Goal: Task Accomplishment & Management: Use online tool/utility

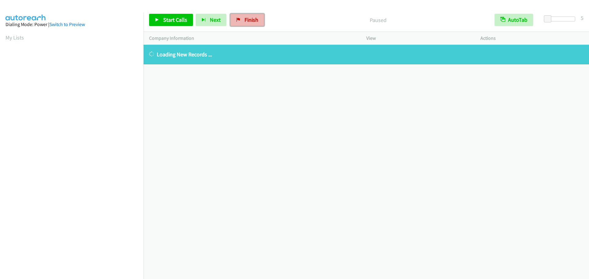
click at [240, 16] on link "Finish" at bounding box center [247, 20] width 34 height 12
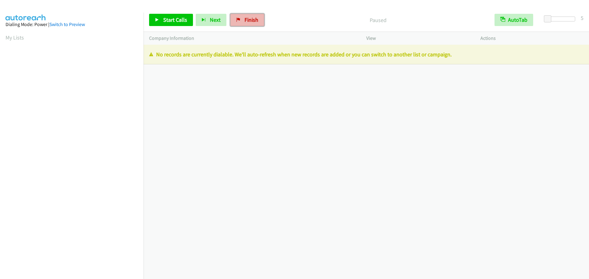
click at [244, 21] on span "Finish" at bounding box center [251, 19] width 14 height 7
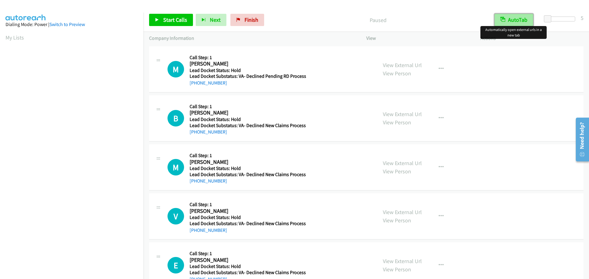
click at [504, 20] on icon "button" at bounding box center [502, 19] width 5 height 5
click at [165, 23] on link "Start Calls" at bounding box center [171, 20] width 44 height 12
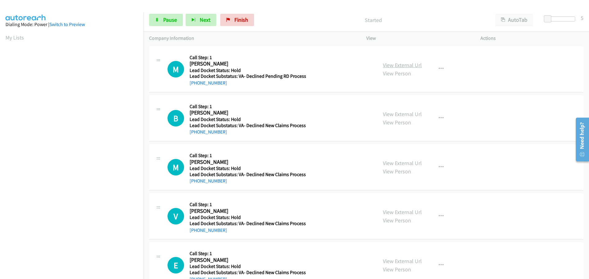
click at [390, 65] on link "View External Url" at bounding box center [402, 65] width 39 height 7
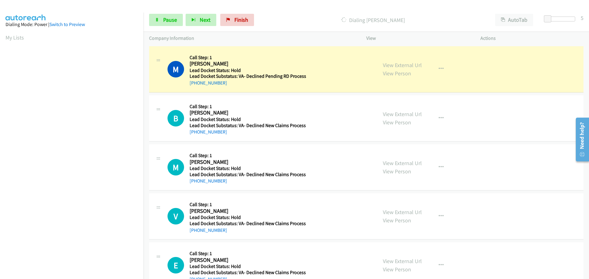
scroll to position [64, 0]
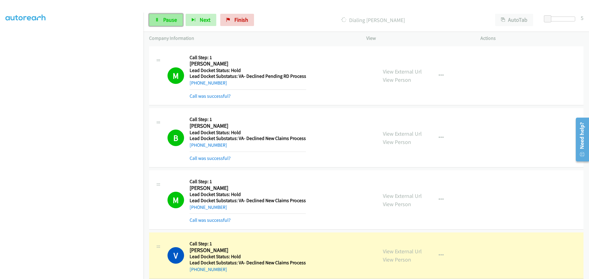
click at [168, 21] on span "Pause" at bounding box center [170, 19] width 14 height 7
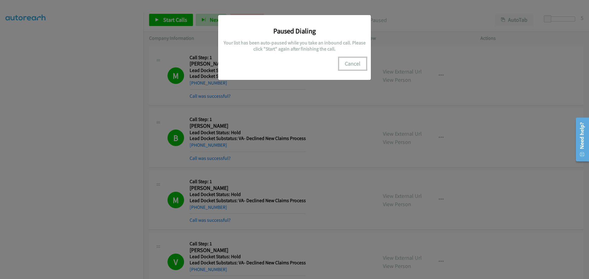
click at [350, 66] on button "Cancel" at bounding box center [352, 64] width 27 height 12
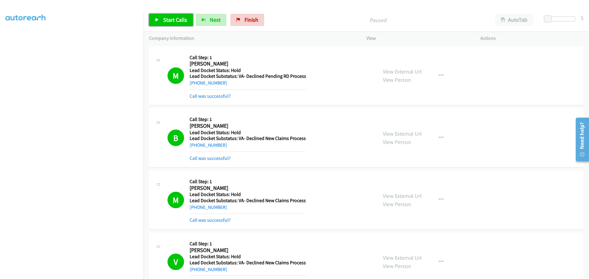
click at [179, 21] on span "Start Calls" at bounding box center [175, 19] width 24 height 7
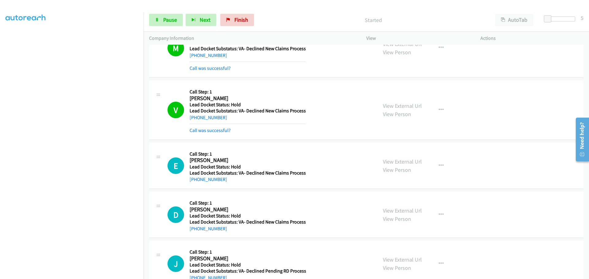
scroll to position [215, 0]
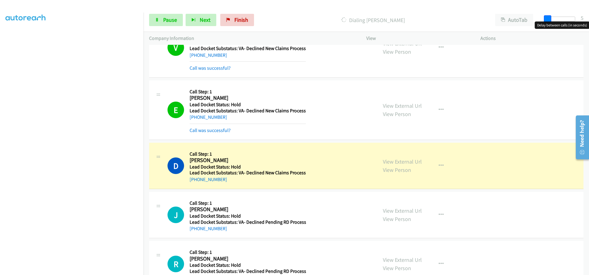
drag, startPoint x: 546, startPoint y: 18, endPoint x: 534, endPoint y: 28, distance: 15.5
click at [534, 28] on div "Start Calls Pause Next Finish Dialing Deborah Bowens AutoTab AutoTab 5" at bounding box center [366, 20] width 445 height 24
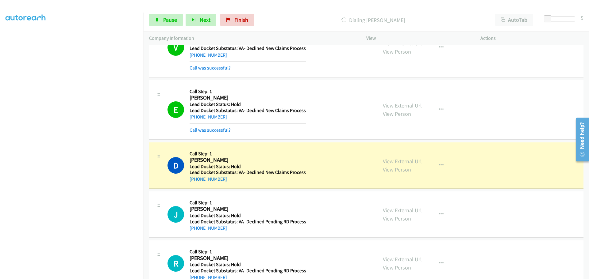
click at [446, 18] on p "Dialing Deborah Bowens" at bounding box center [373, 20] width 222 height 8
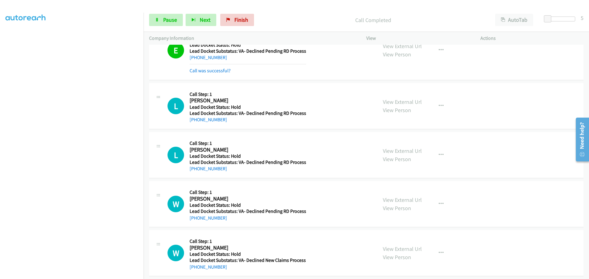
scroll to position [592, 0]
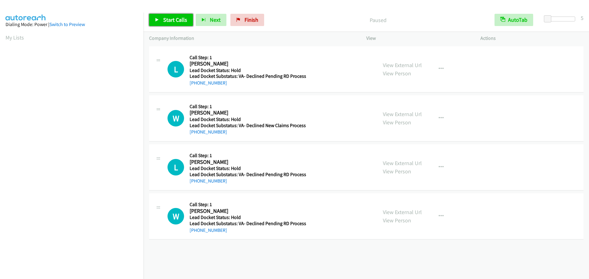
click at [167, 22] on span "Start Calls" at bounding box center [175, 19] width 24 height 7
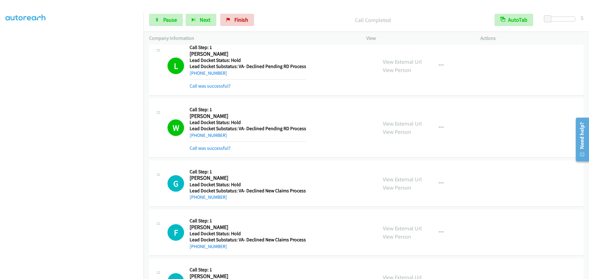
scroll to position [169, 0]
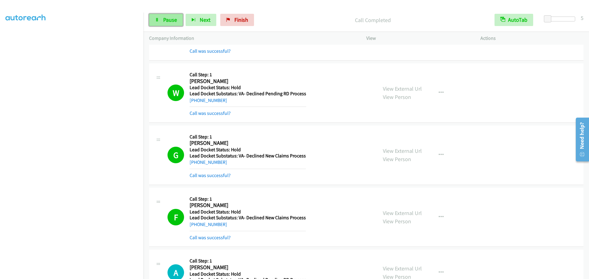
click at [166, 24] on link "Pause" at bounding box center [166, 20] width 34 height 12
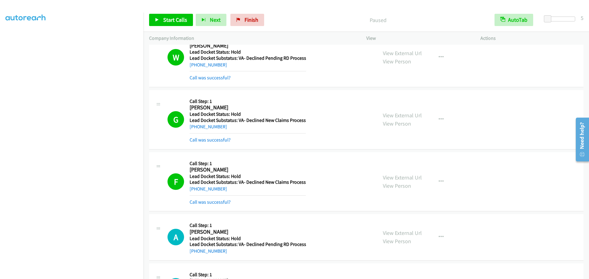
scroll to position [292, 0]
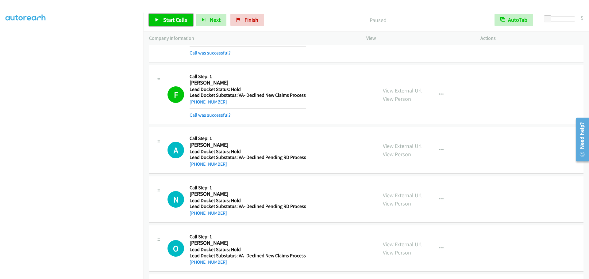
click at [167, 21] on span "Start Calls" at bounding box center [175, 19] width 24 height 7
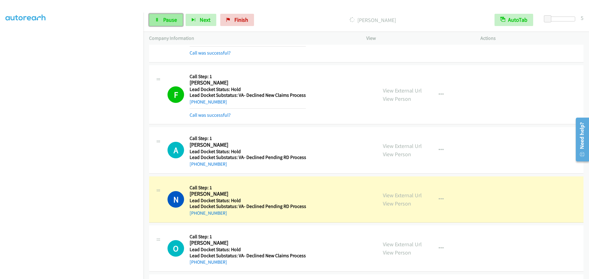
click at [155, 22] on link "Pause" at bounding box center [166, 20] width 34 height 12
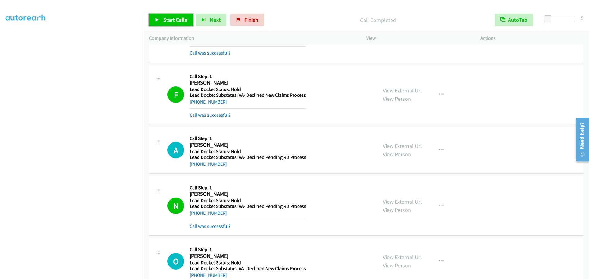
click at [163, 14] on link "Start Calls" at bounding box center [171, 20] width 44 height 12
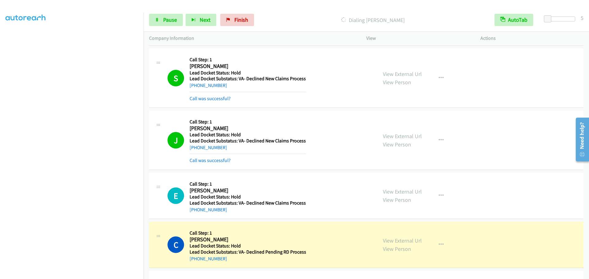
scroll to position [840, 0]
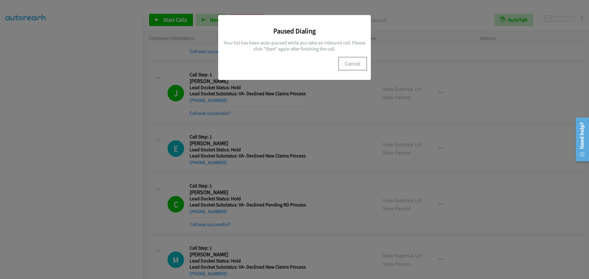
click at [353, 65] on button "Cancel" at bounding box center [352, 64] width 27 height 12
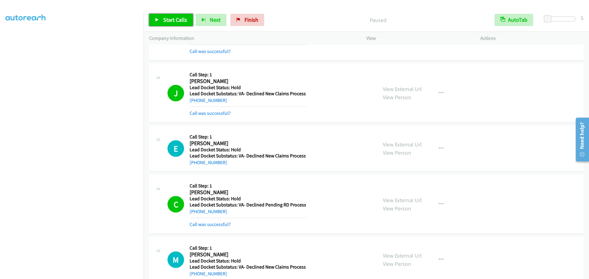
click at [173, 21] on span "Start Calls" at bounding box center [175, 19] width 24 height 7
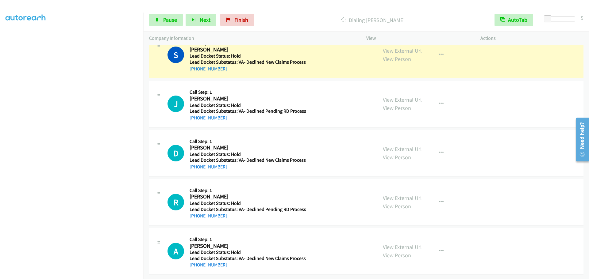
scroll to position [1250, 0]
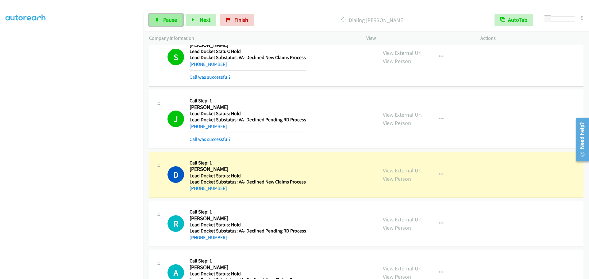
click at [159, 18] on icon at bounding box center [157, 20] width 4 height 4
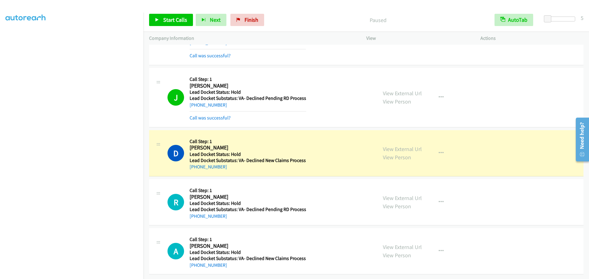
scroll to position [1276, 0]
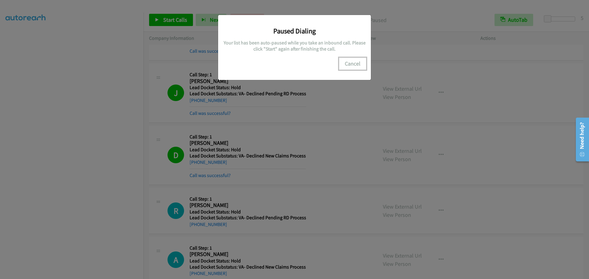
click at [352, 63] on button "Cancel" at bounding box center [352, 64] width 27 height 12
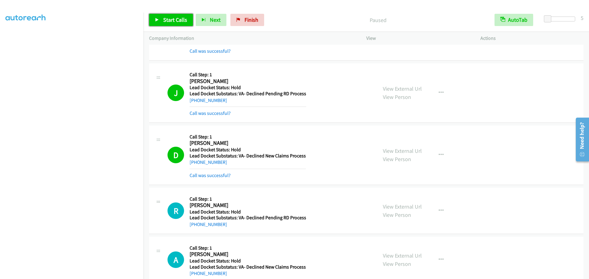
click at [175, 18] on span "Start Calls" at bounding box center [175, 19] width 24 height 7
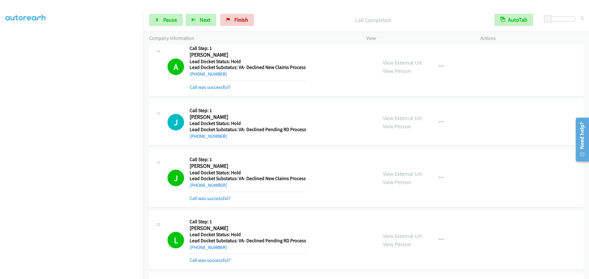
scroll to position [1636, 0]
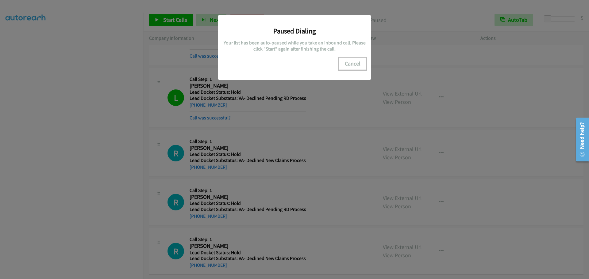
click at [353, 66] on button "Cancel" at bounding box center [352, 64] width 27 height 12
click at [351, 67] on button "Cancel" at bounding box center [352, 64] width 27 height 12
click at [168, 22] on div "Paused Dialing Your list has been auto-paused while you take an inbound call. P…" at bounding box center [294, 143] width 589 height 274
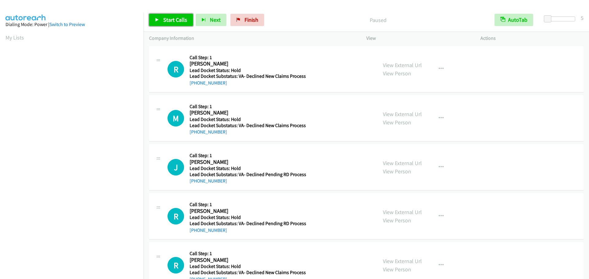
click at [157, 19] on icon at bounding box center [157, 20] width 4 height 4
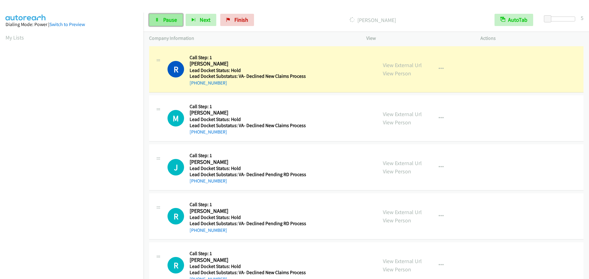
click at [174, 22] on span "Pause" at bounding box center [170, 19] width 14 height 7
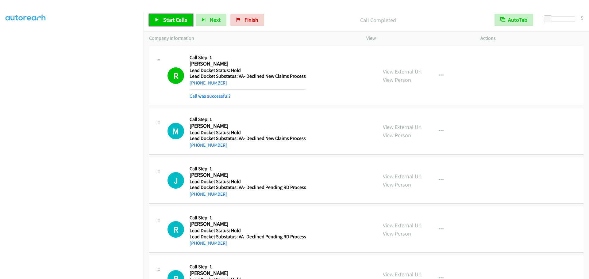
click at [168, 21] on span "Start Calls" at bounding box center [175, 19] width 24 height 7
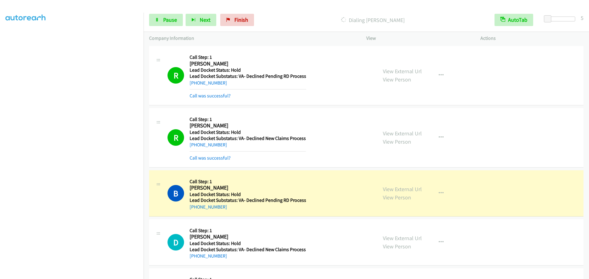
scroll to position [175, 0]
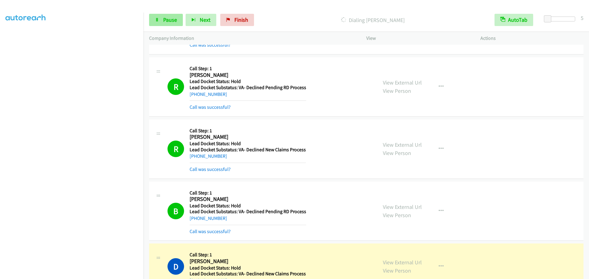
click at [163, 17] on span "Pause" at bounding box center [170, 19] width 14 height 7
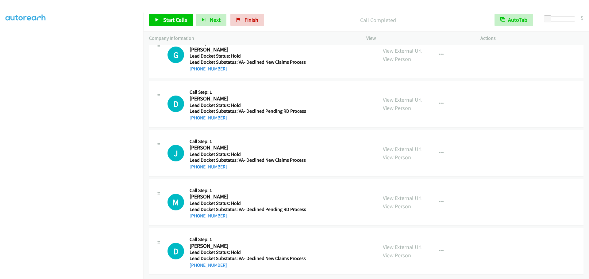
scroll to position [454, 0]
click at [172, 19] on span "Start Calls" at bounding box center [175, 19] width 24 height 7
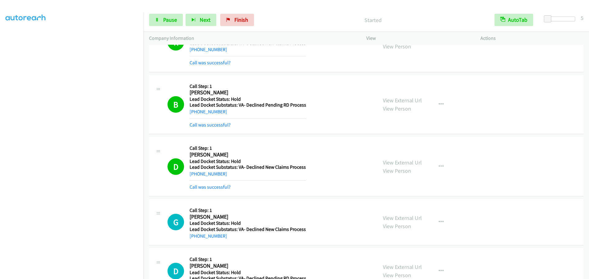
scroll to position [270, 0]
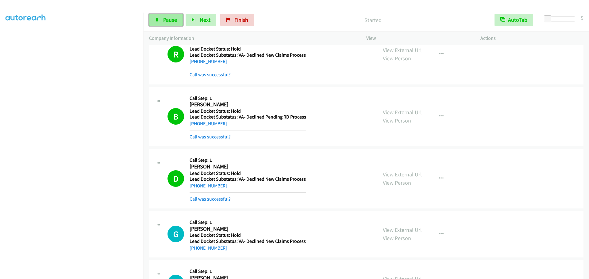
click at [165, 15] on link "Pause" at bounding box center [166, 20] width 34 height 12
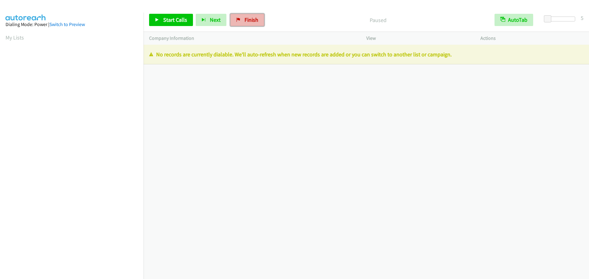
click at [241, 21] on link "Finish" at bounding box center [247, 20] width 34 height 12
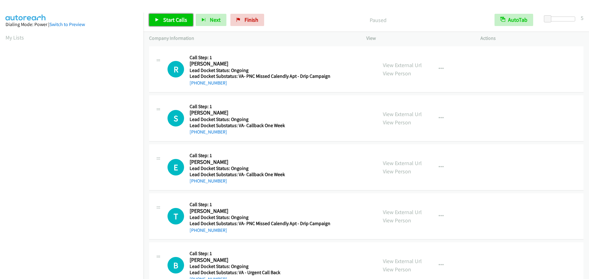
click at [161, 22] on link "Start Calls" at bounding box center [171, 20] width 44 height 12
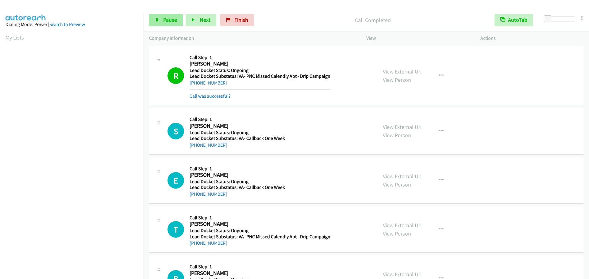
scroll to position [65, 0]
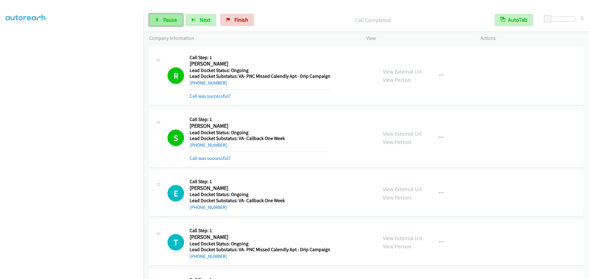
click at [156, 19] on icon at bounding box center [157, 20] width 4 height 4
click at [168, 24] on link "Start Calls" at bounding box center [171, 20] width 44 height 12
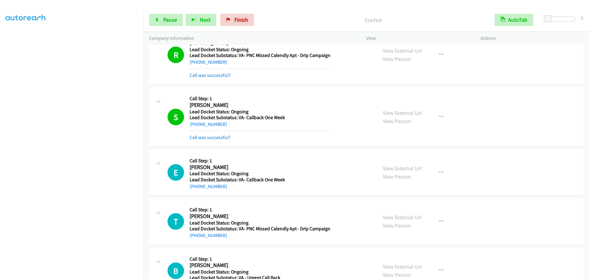
scroll to position [0, 0]
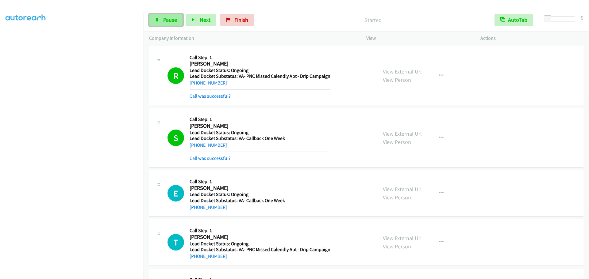
click at [169, 20] on span "Pause" at bounding box center [170, 19] width 14 height 7
click at [184, 18] on span "Start Calls" at bounding box center [175, 19] width 24 height 7
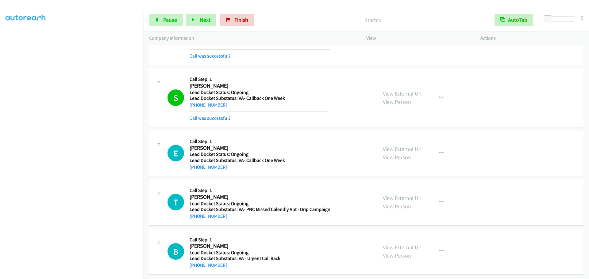
scroll to position [45, 0]
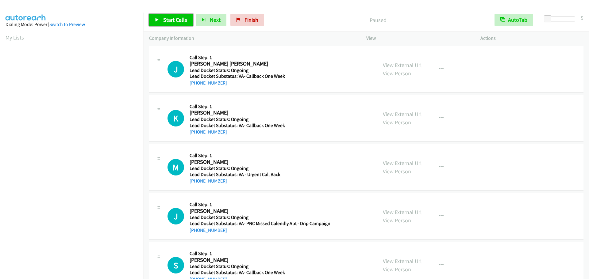
click at [165, 16] on link "Start Calls" at bounding box center [171, 20] width 44 height 12
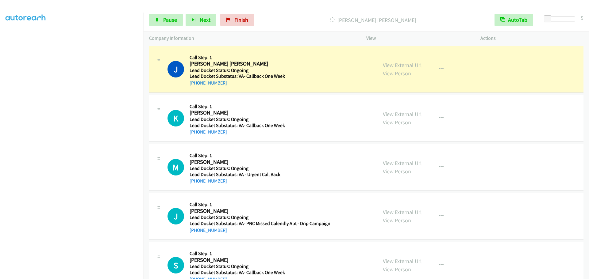
scroll to position [64, 0]
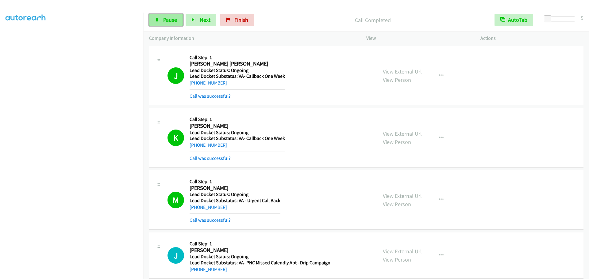
click at [162, 19] on link "Pause" at bounding box center [166, 20] width 34 height 12
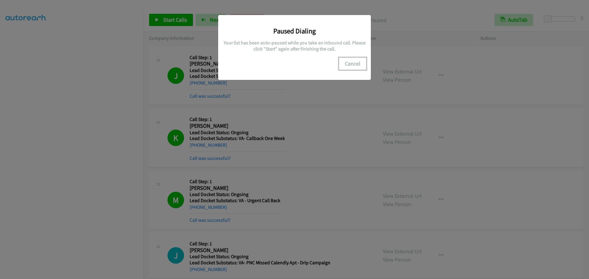
click at [353, 67] on button "Cancel" at bounding box center [352, 64] width 27 height 12
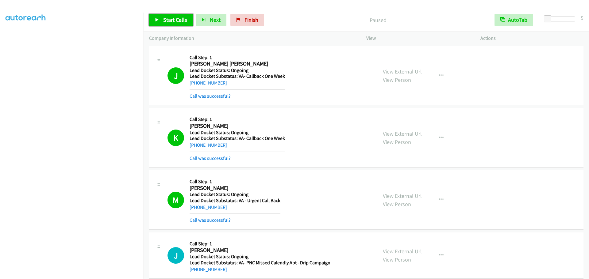
click at [182, 22] on span "Start Calls" at bounding box center [175, 19] width 24 height 7
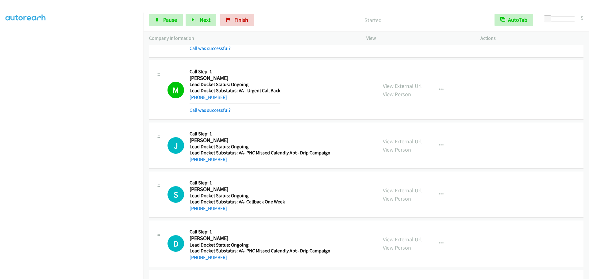
scroll to position [123, 0]
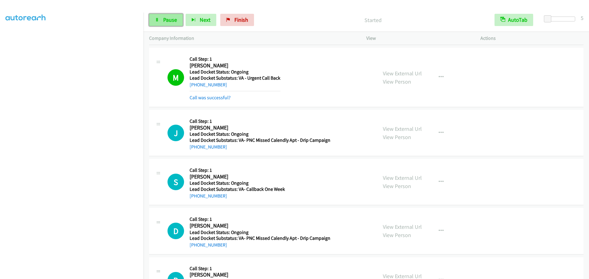
click at [163, 21] on link "Pause" at bounding box center [166, 20] width 34 height 12
click at [163, 21] on link "Start Calls" at bounding box center [171, 20] width 44 height 12
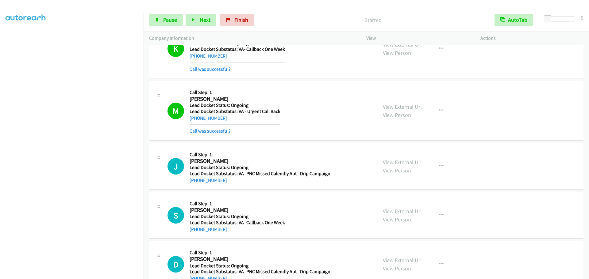
scroll to position [92, 0]
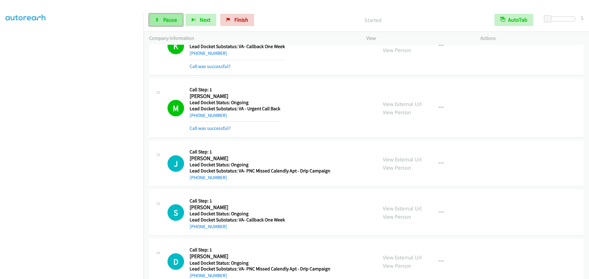
click at [168, 21] on span "Pause" at bounding box center [170, 19] width 14 height 7
click at [166, 21] on span "Start Calls" at bounding box center [175, 19] width 24 height 7
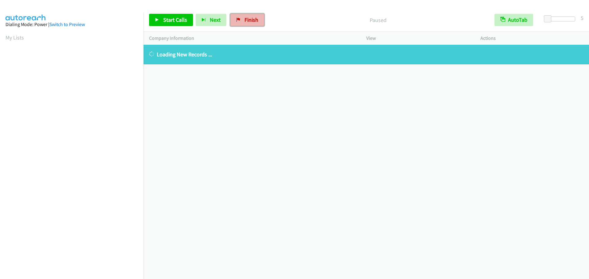
click at [240, 23] on link "Finish" at bounding box center [247, 20] width 34 height 12
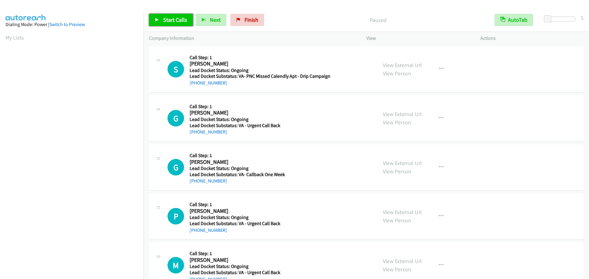
click at [162, 25] on link "Start Calls" at bounding box center [171, 20] width 44 height 12
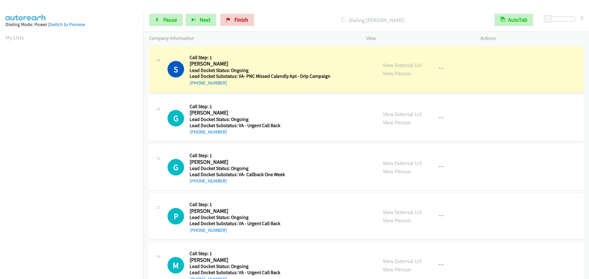
scroll to position [65, 0]
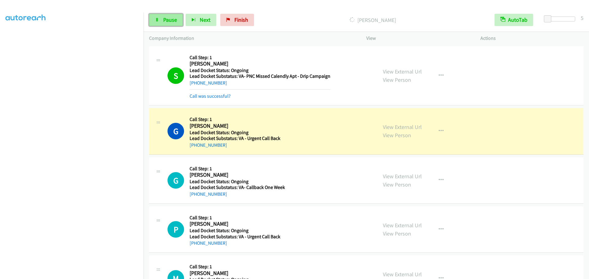
click at [166, 18] on span "Pause" at bounding box center [170, 19] width 14 height 7
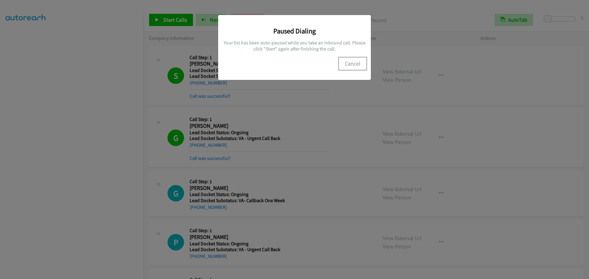
click at [351, 63] on button "Cancel" at bounding box center [352, 64] width 27 height 12
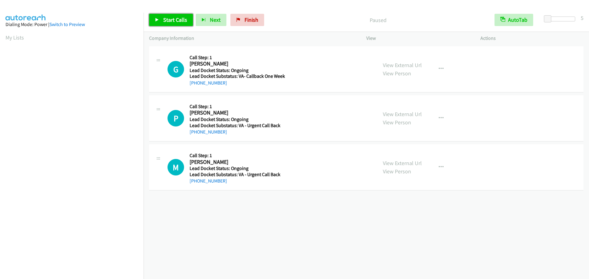
click at [179, 23] on span "Start Calls" at bounding box center [175, 19] width 24 height 7
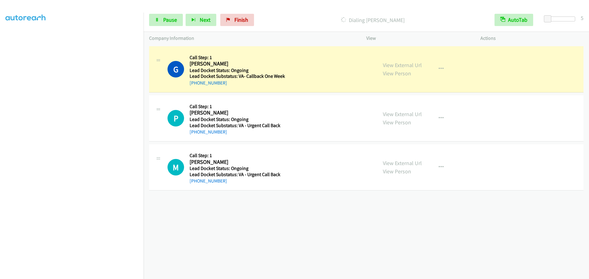
scroll to position [64, 0]
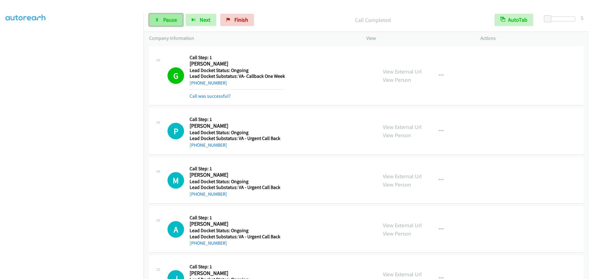
click at [160, 21] on link "Pause" at bounding box center [166, 20] width 34 height 12
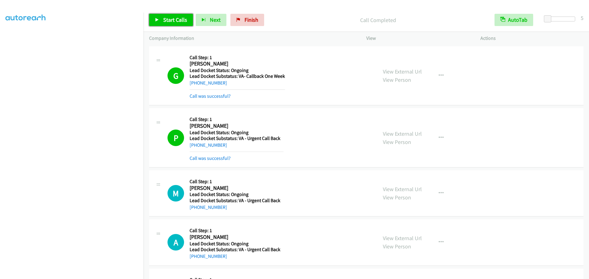
click at [171, 21] on span "Start Calls" at bounding box center [175, 19] width 24 height 7
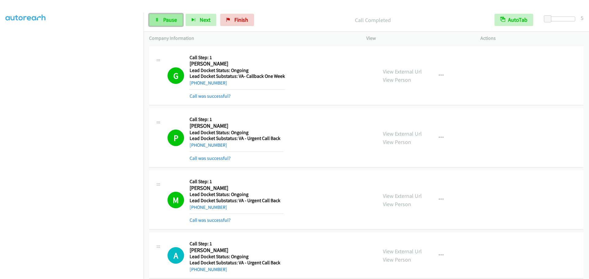
click at [172, 22] on span "Pause" at bounding box center [170, 19] width 14 height 7
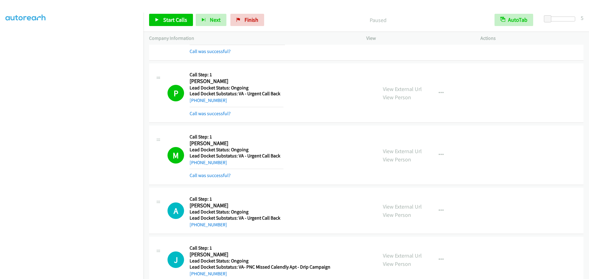
scroll to position [61, 0]
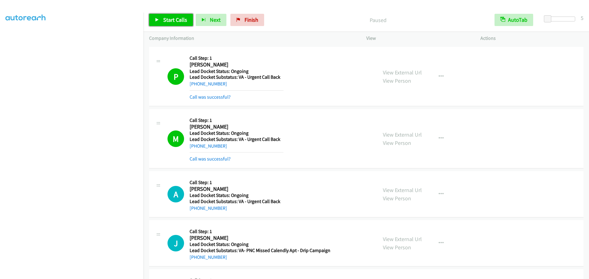
click at [159, 14] on link "Start Calls" at bounding box center [171, 20] width 44 height 12
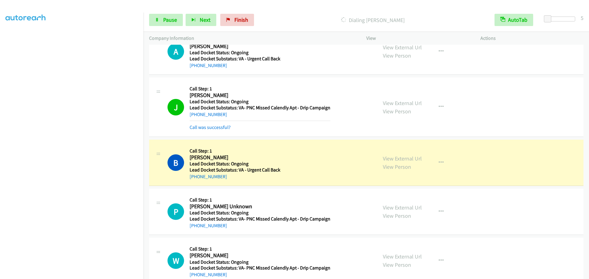
scroll to position [245, 0]
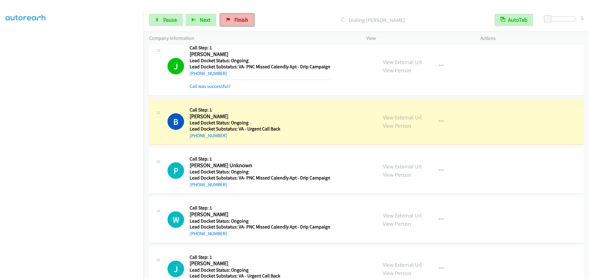
click at [235, 18] on span "Finish" at bounding box center [241, 19] width 14 height 7
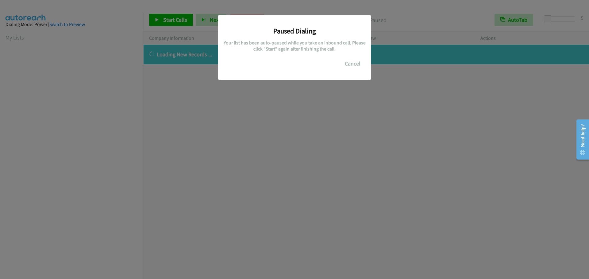
scroll to position [65, 0]
click at [346, 66] on button "Cancel" at bounding box center [352, 64] width 27 height 12
click at [355, 63] on button "Cancel" at bounding box center [352, 64] width 27 height 12
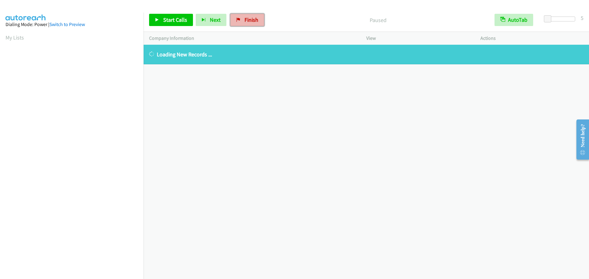
click at [248, 20] on span "Finish" at bounding box center [251, 19] width 14 height 7
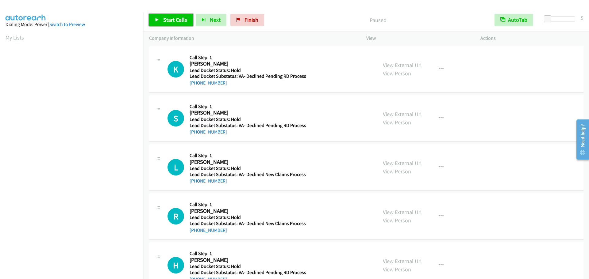
click at [164, 20] on span "Start Calls" at bounding box center [175, 19] width 24 height 7
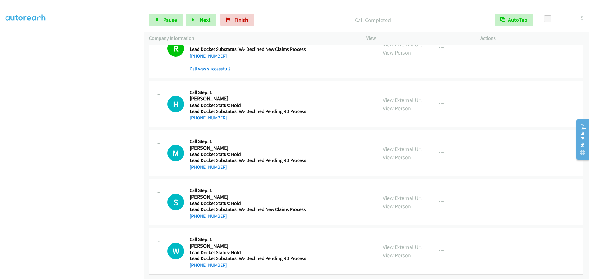
scroll to position [218, 0]
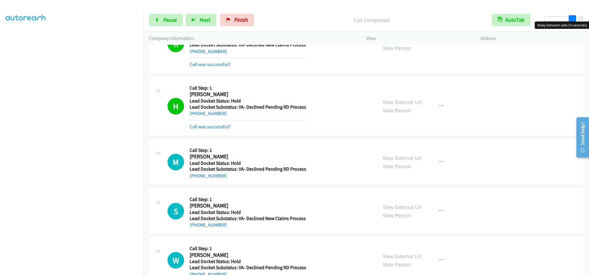
drag, startPoint x: 548, startPoint y: 20, endPoint x: 589, endPoint y: 26, distance: 41.3
click at [589, 26] on body "Start Calls Pause Next Finish Call Completed AutoTab AutoTab 15 Company Informa…" at bounding box center [294, 14] width 589 height 29
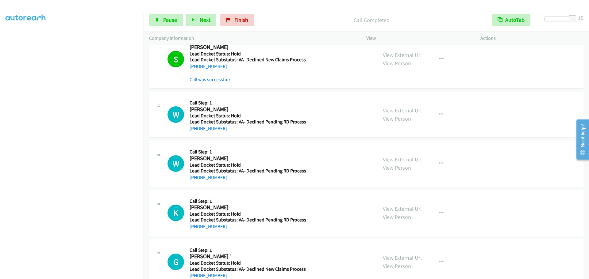
scroll to position [402, 0]
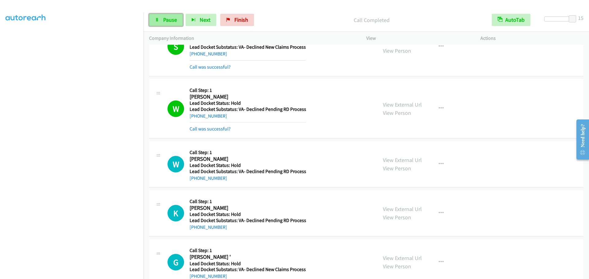
click at [168, 19] on span "Pause" at bounding box center [170, 19] width 14 height 7
